Goal: Find specific page/section: Find specific page/section

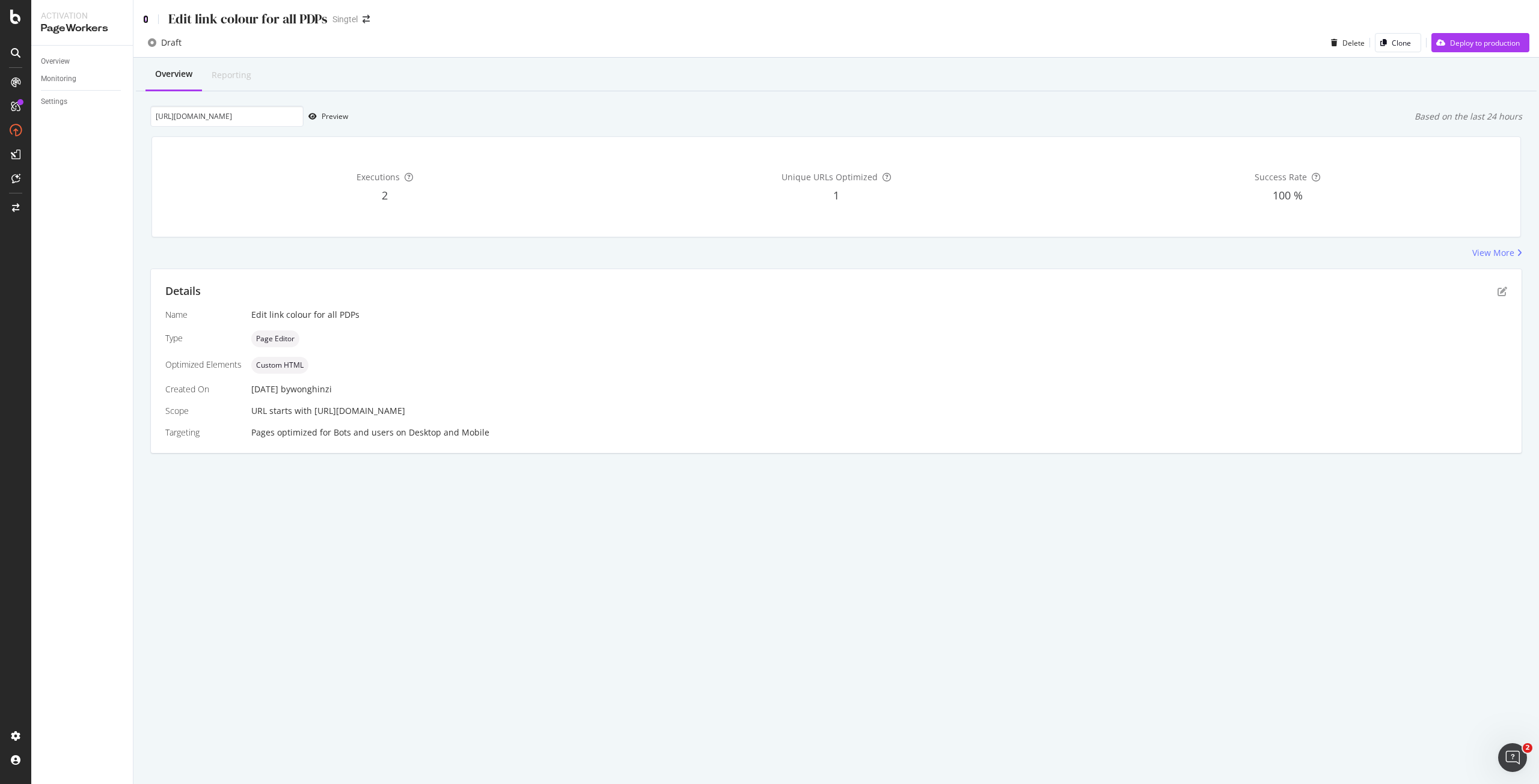
drag, startPoint x: 0, startPoint y: 0, endPoint x: 145, endPoint y: 21, distance: 146.5
click at [145, 21] on icon at bounding box center [146, 19] width 6 height 9
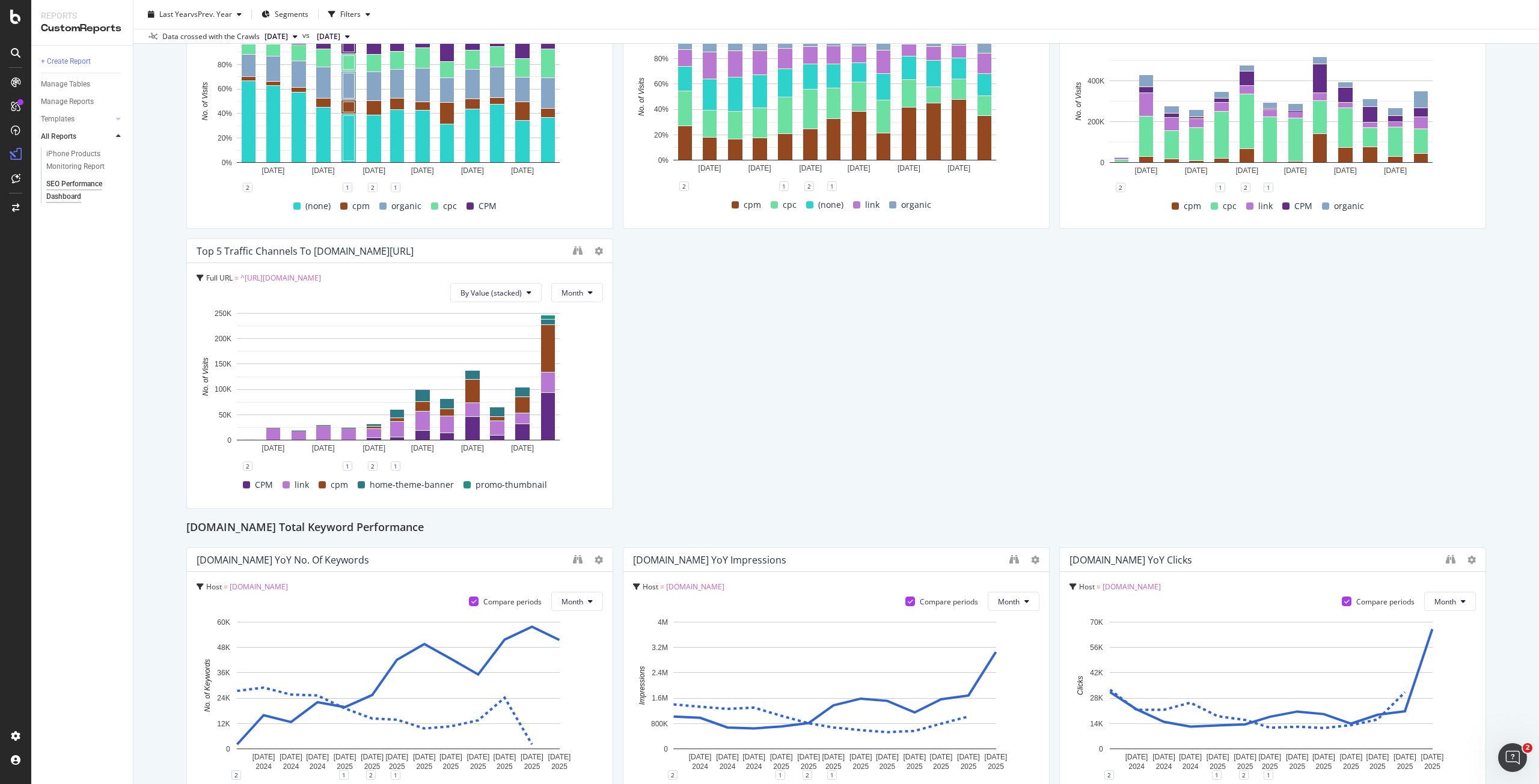
scroll to position [481, 0]
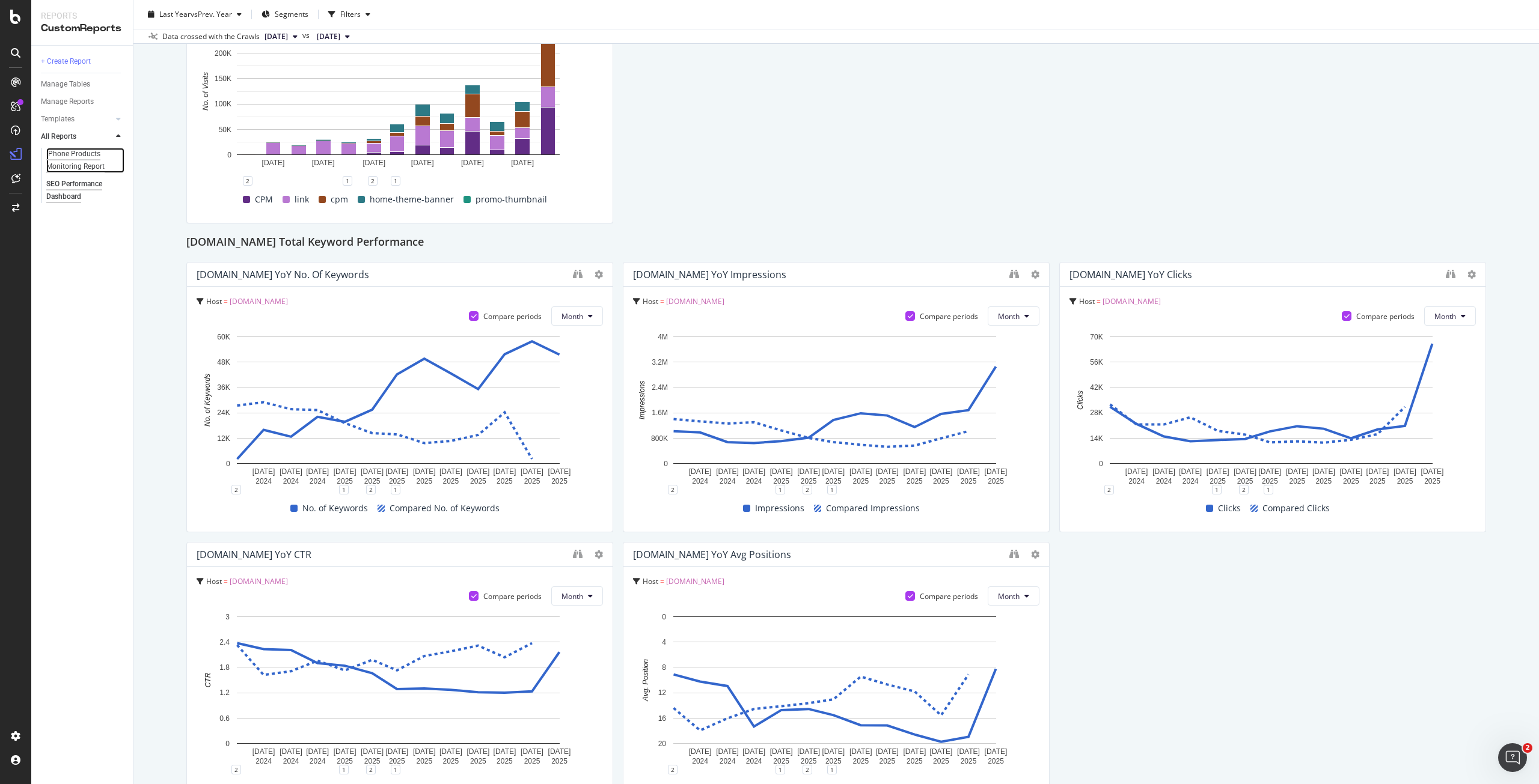
click at [64, 160] on div "iPhone Products Monitoring Report" at bounding box center [81, 161] width 70 height 25
